Goal: Complete application form: Complete application form

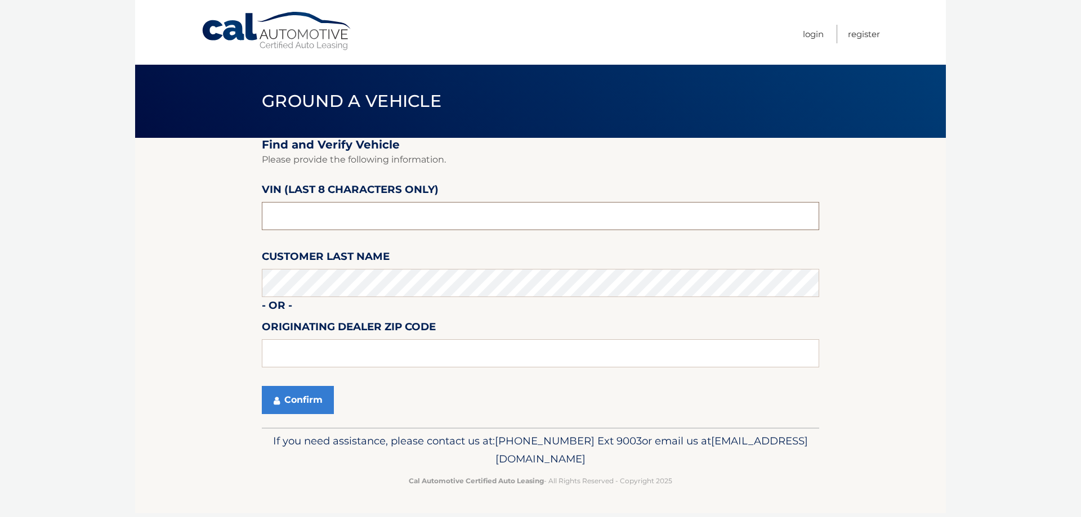
drag, startPoint x: 333, startPoint y: 213, endPoint x: 81, endPoint y: 224, distance: 252.5
click at [82, 224] on body "Cal Automotive Menu Login Register Ground a Vehicle" at bounding box center [540, 258] width 1081 height 517
type input "nc212524"
click at [308, 394] on button "Confirm" at bounding box center [298, 400] width 72 height 28
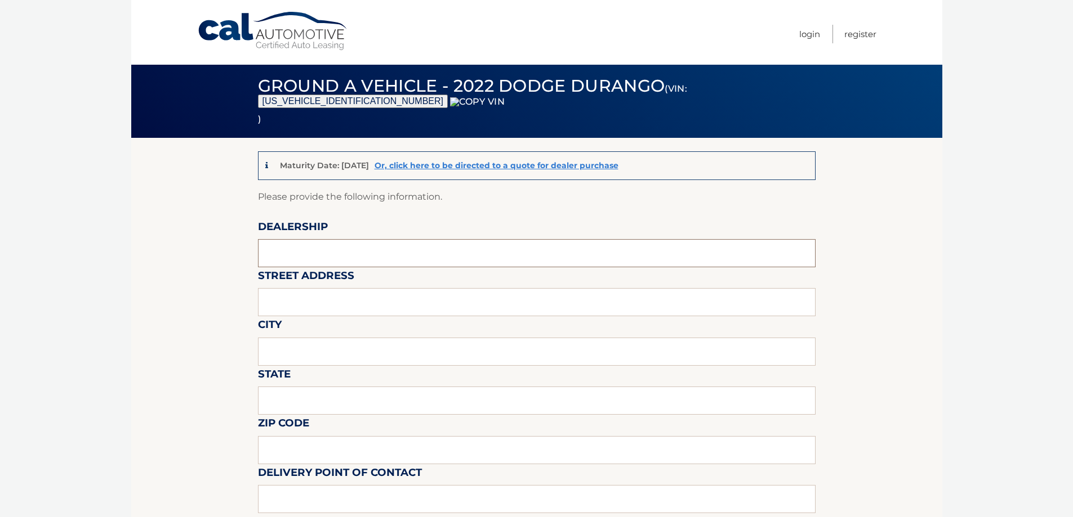
drag, startPoint x: 306, startPoint y: 258, endPoint x: 309, endPoint y: 267, distance: 8.9
click at [306, 258] on input "text" at bounding box center [536, 253] width 557 height 28
type input "WESTBURY JEEP"
click at [319, 300] on input "text" at bounding box center [536, 302] width 557 height 28
type input "150 MILLER PLACE"
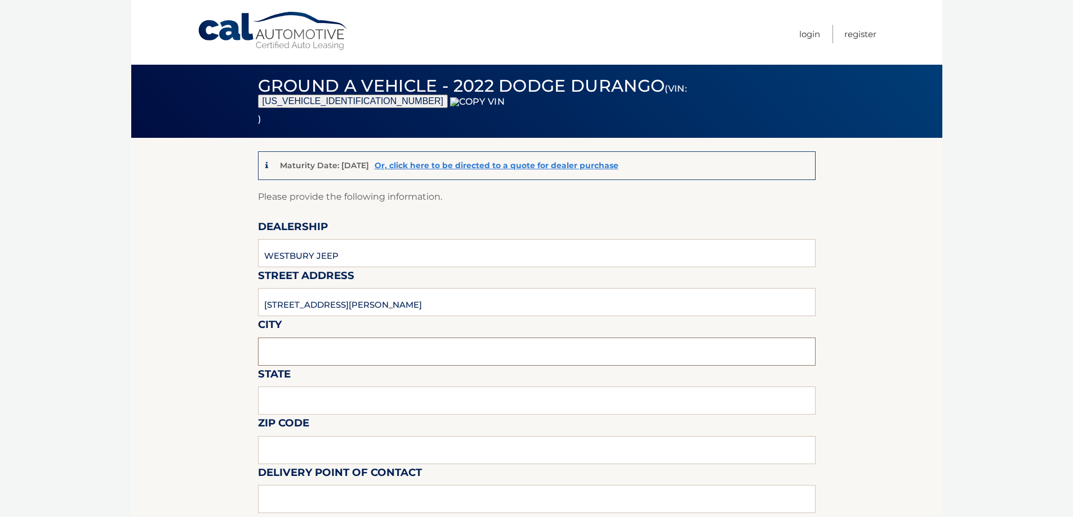
click at [318, 351] on input "text" at bounding box center [536, 352] width 557 height 28
type input "Nesconset"
type input "NY"
type input "11767"
type input "Shawn Reischmann"
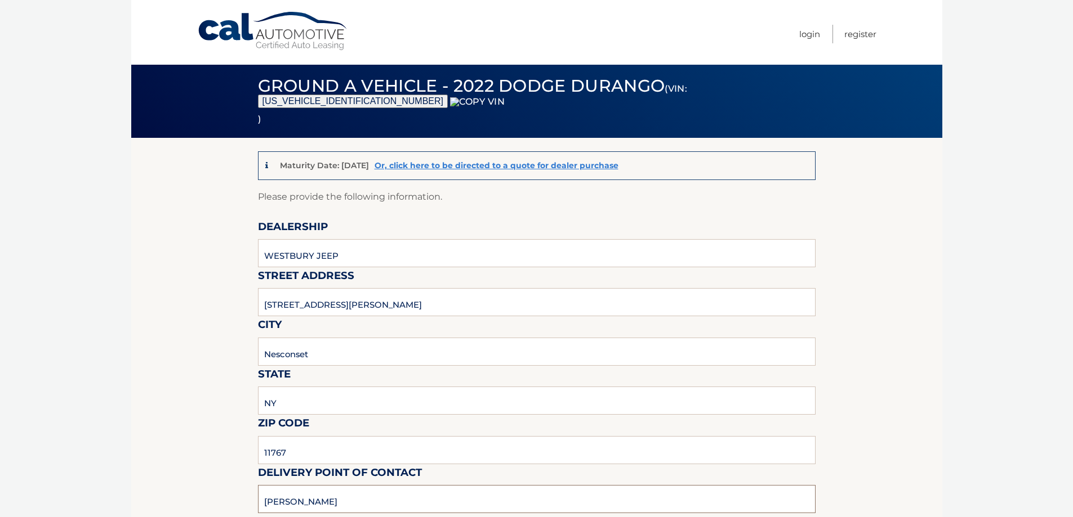
type input "6315602493"
type input "sjreischmann@gmail.com"
type input "SYOSSET"
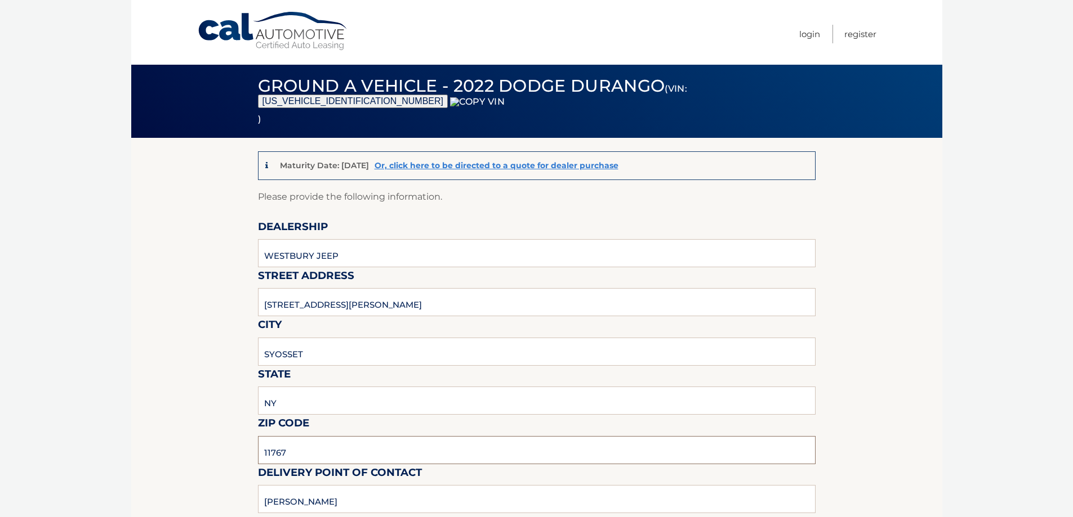
drag, startPoint x: 185, startPoint y: 451, endPoint x: 163, endPoint y: 450, distance: 22.5
type input "11791"
type input "SHAWN"
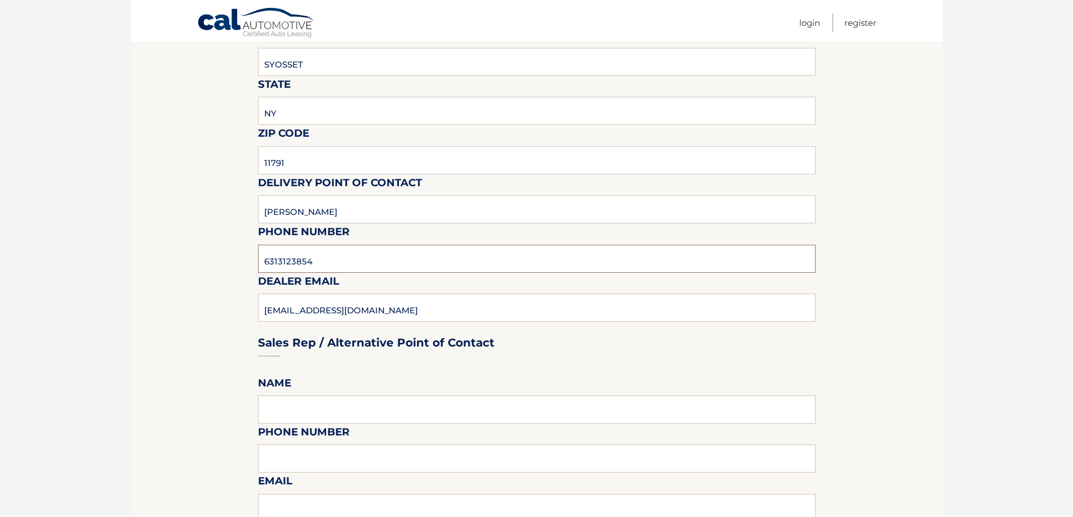
type input "6313123854"
type input "SREISCHMANN@WESTBURYJEEP.COM"
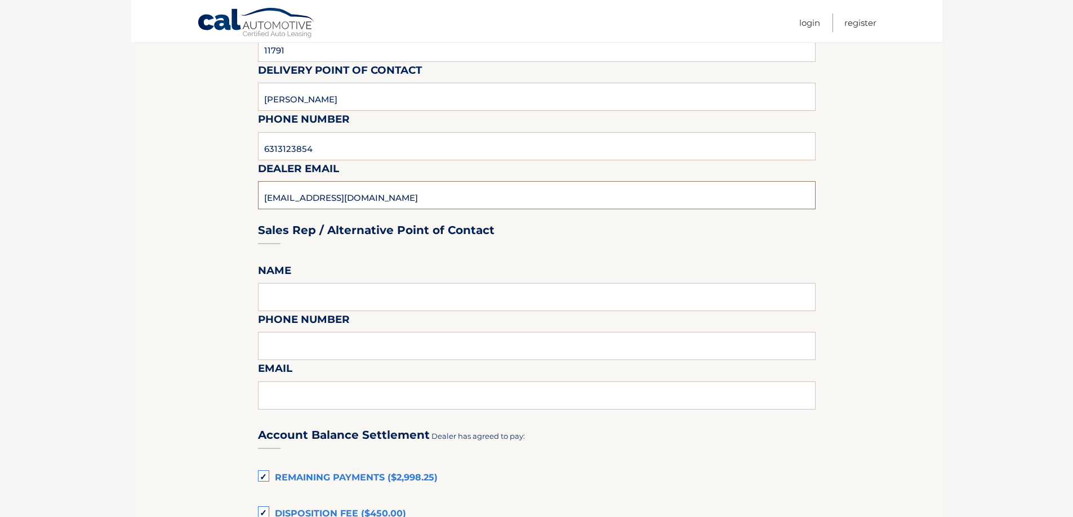
scroll to position [515, 0]
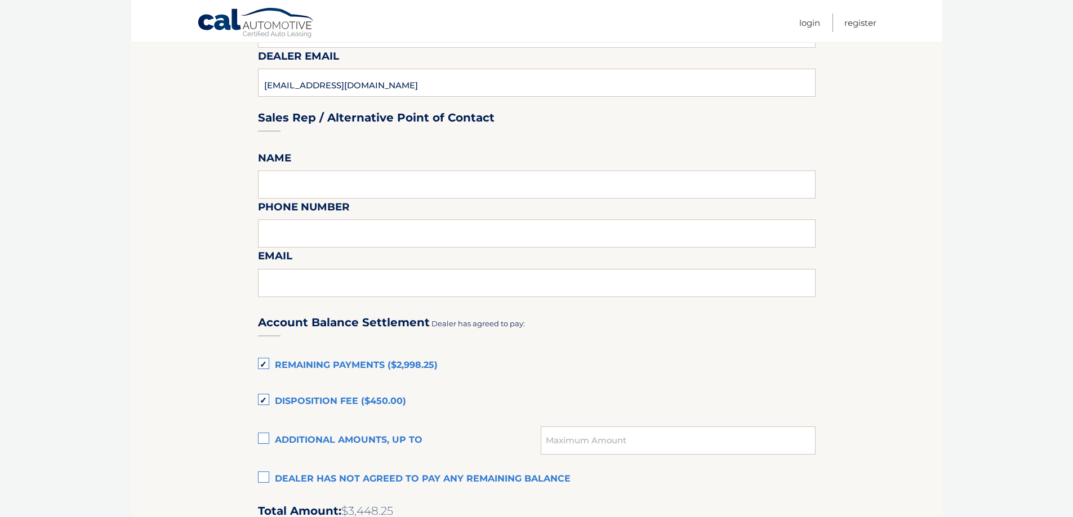
click at [314, 476] on label "Dealer has not agreed to pay any remaining balance" at bounding box center [536, 479] width 557 height 23
click at [0, 0] on input "Dealer has not agreed to pay any remaining balance" at bounding box center [0, 0] width 0 height 0
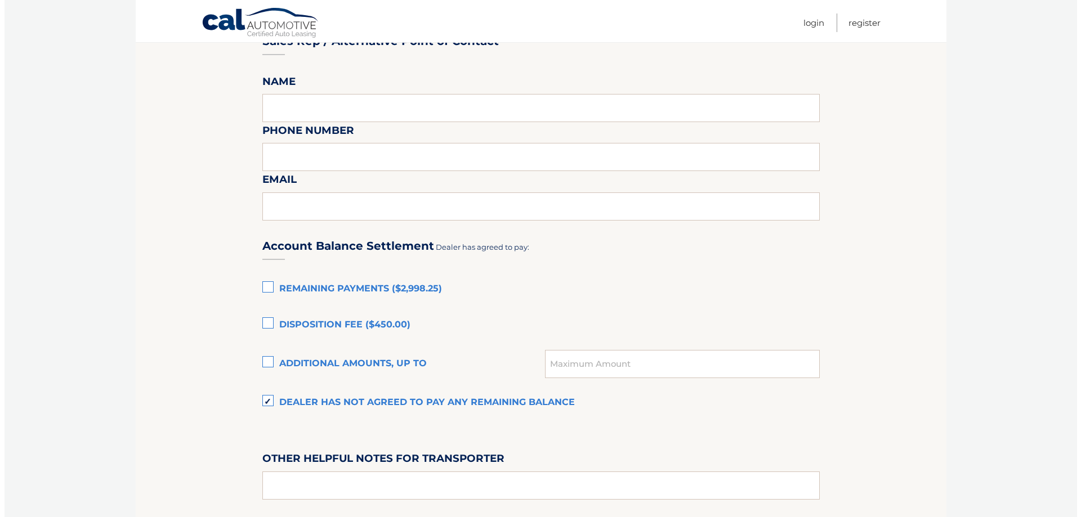
scroll to position [740, 0]
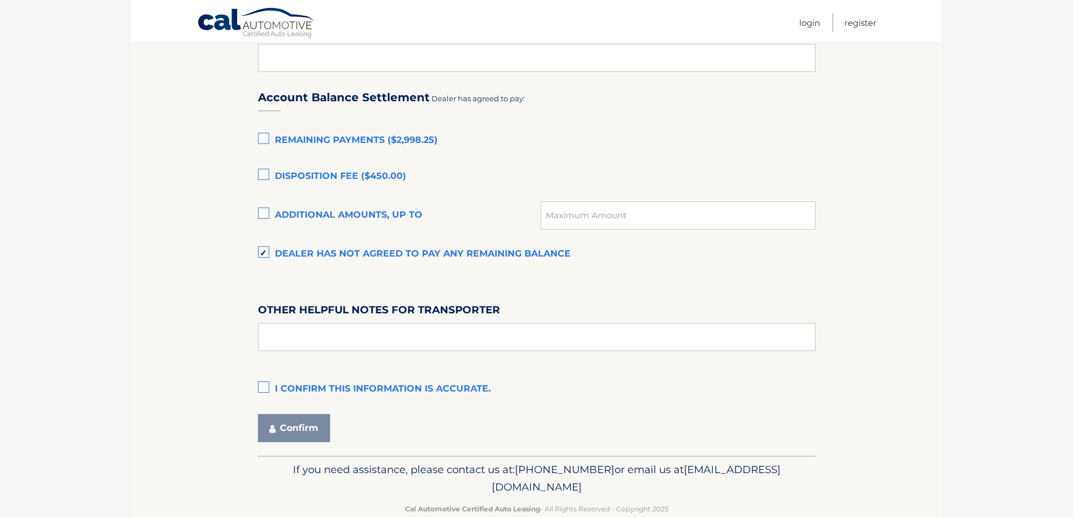
drag, startPoint x: 306, startPoint y: 385, endPoint x: 301, endPoint y: 424, distance: 39.7
click at [305, 385] on label "I confirm this information is accurate." at bounding box center [536, 389] width 557 height 23
click at [0, 0] on input "I confirm this information is accurate." at bounding box center [0, 0] width 0 height 0
click at [298, 433] on button "Confirm" at bounding box center [294, 428] width 72 height 28
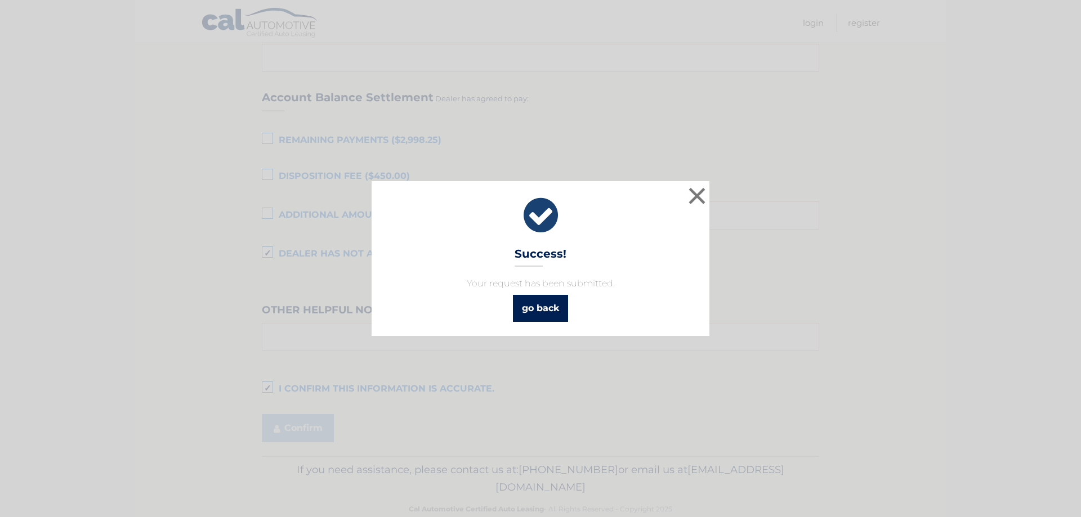
click at [528, 300] on link "go back" at bounding box center [540, 308] width 55 height 27
